Goal: Find specific page/section: Find specific page/section

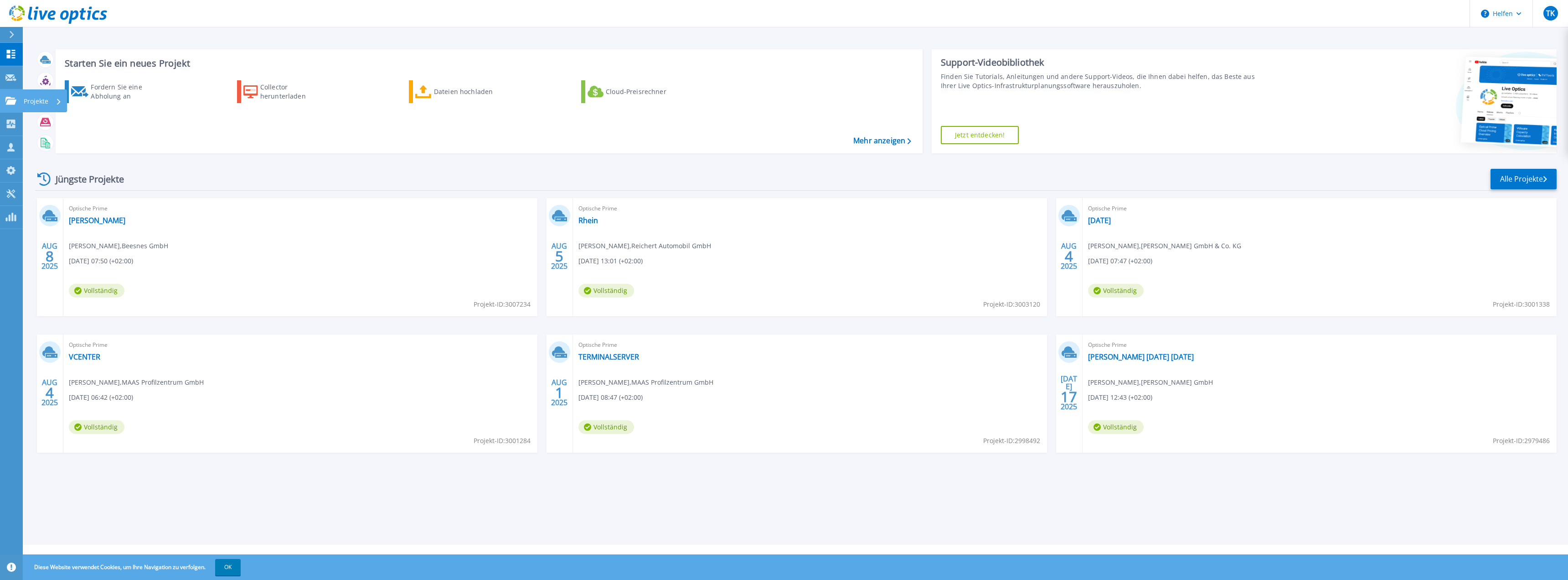
click at [14, 92] on link "Projekte Projekte" at bounding box center [11, 101] width 22 height 23
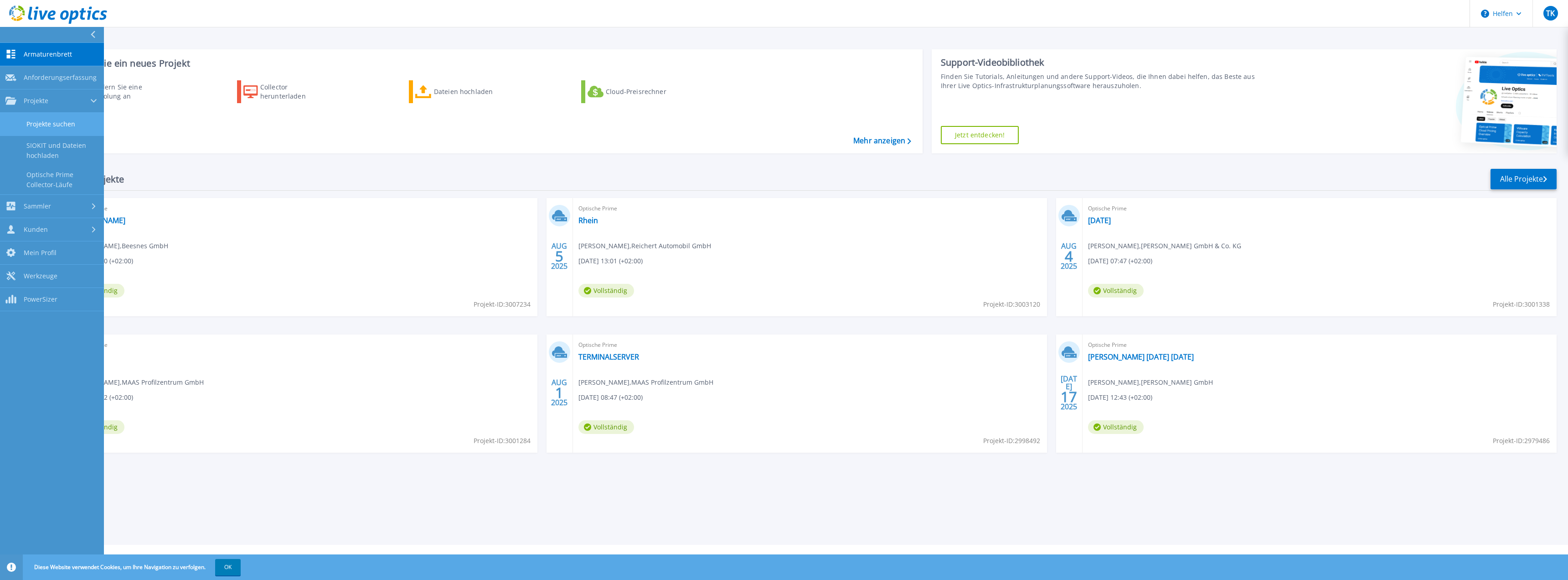
click at [40, 115] on link "Projekte suchen" at bounding box center [51, 124] width 104 height 23
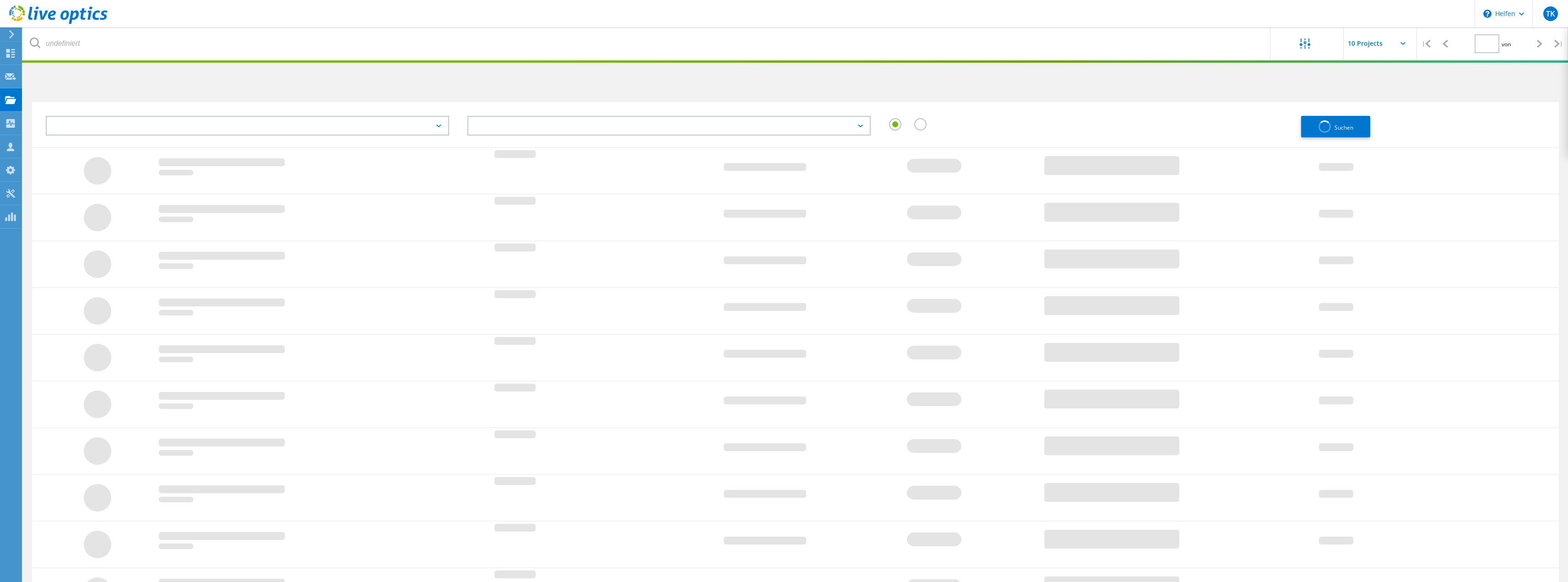
type input "1"
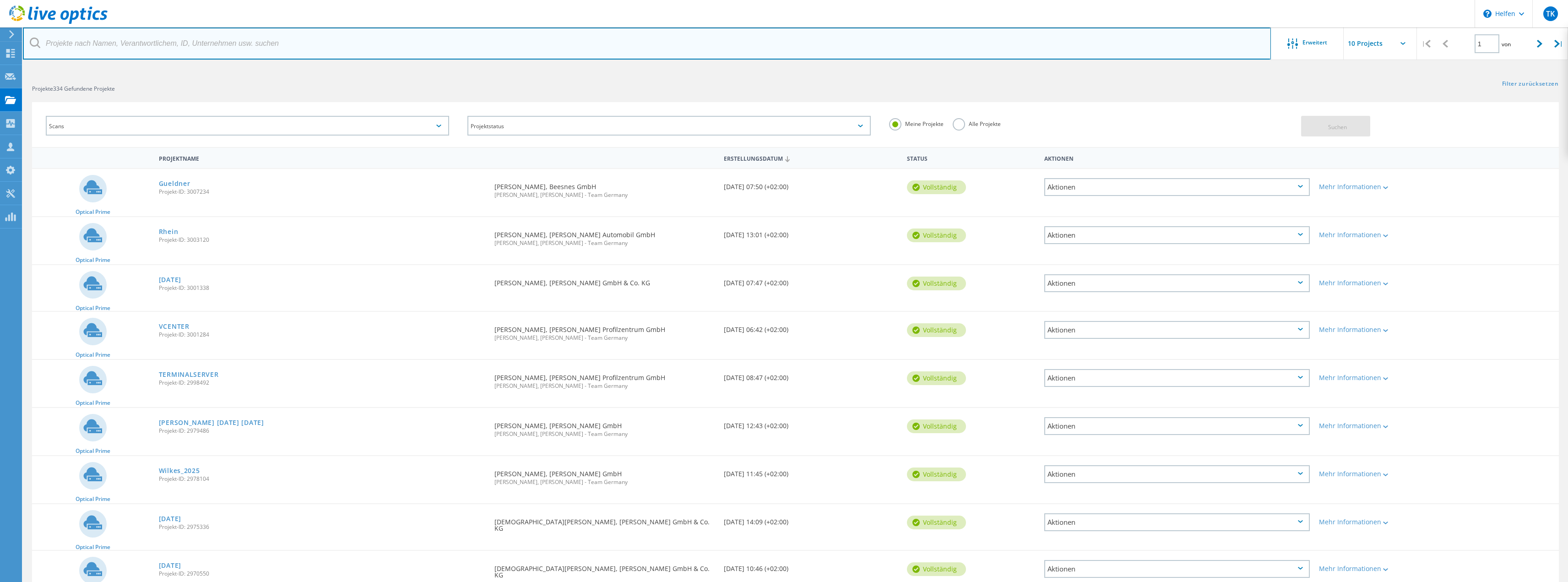
click at [231, 57] on input "text" at bounding box center [647, 43] width 1248 height 32
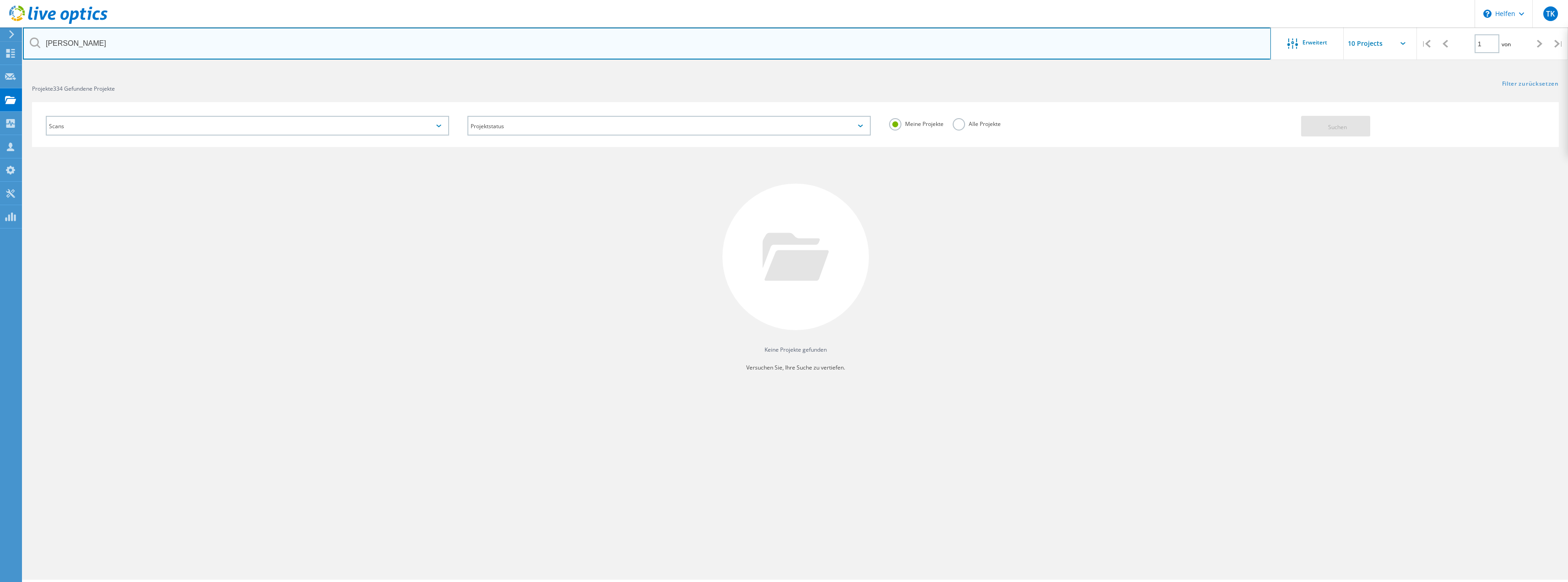
drag, startPoint x: 100, startPoint y: 43, endPoint x: 39, endPoint y: 45, distance: 61.0
click at [39, 45] on div "[PERSON_NAME]" at bounding box center [646, 43] width 1247 height 32
type input "Münchinger"
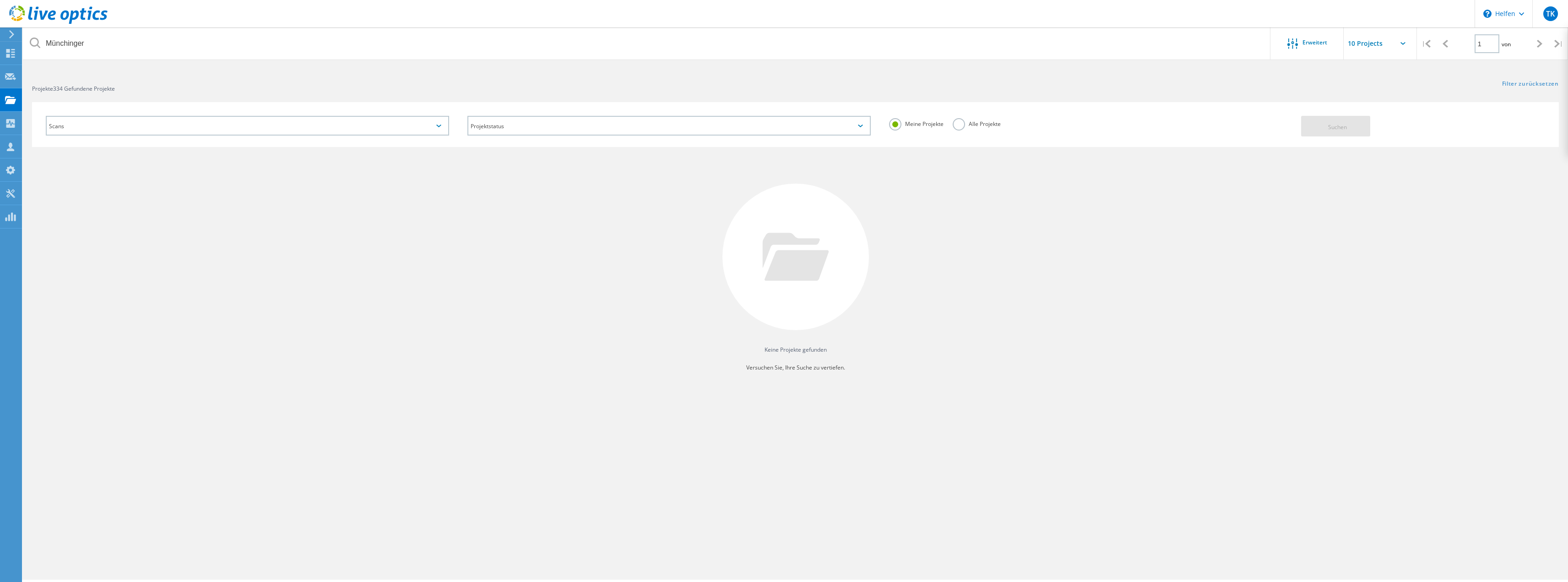
click at [86, 122] on div "Scans" at bounding box center [247, 126] width 403 height 20
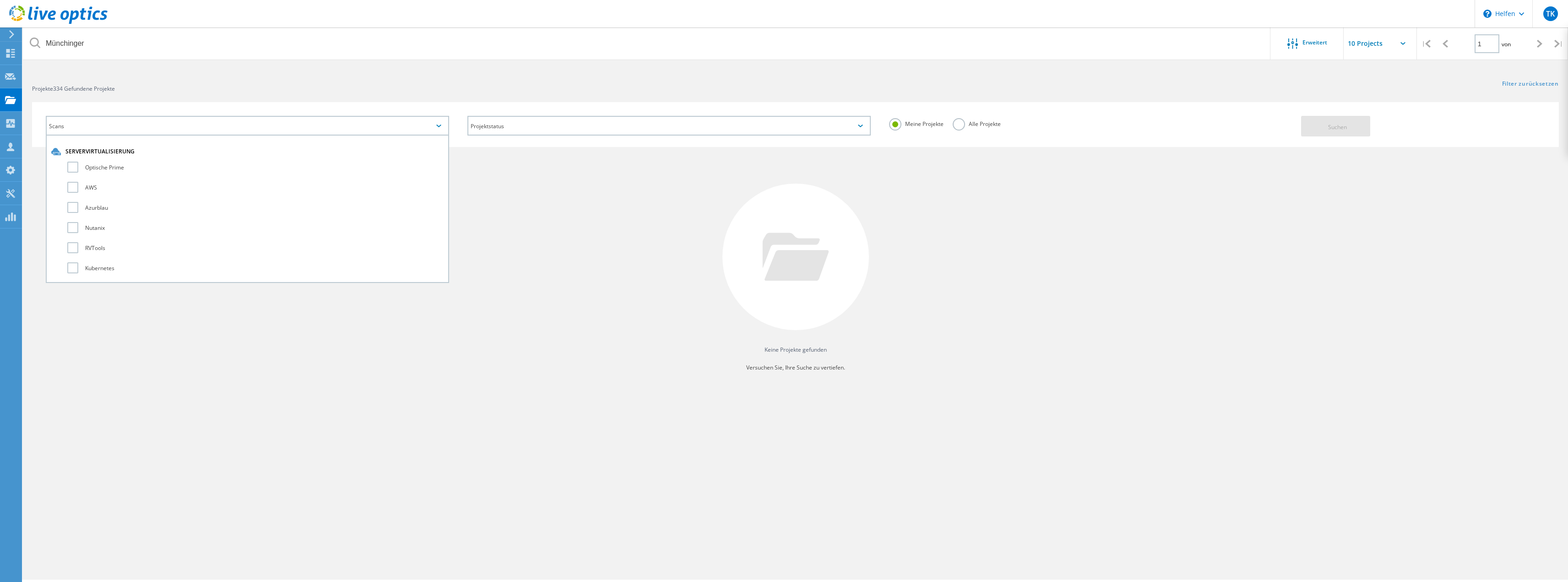
click at [86, 122] on div "Scans" at bounding box center [247, 126] width 403 height 20
